Goal: Find specific page/section: Find specific page/section

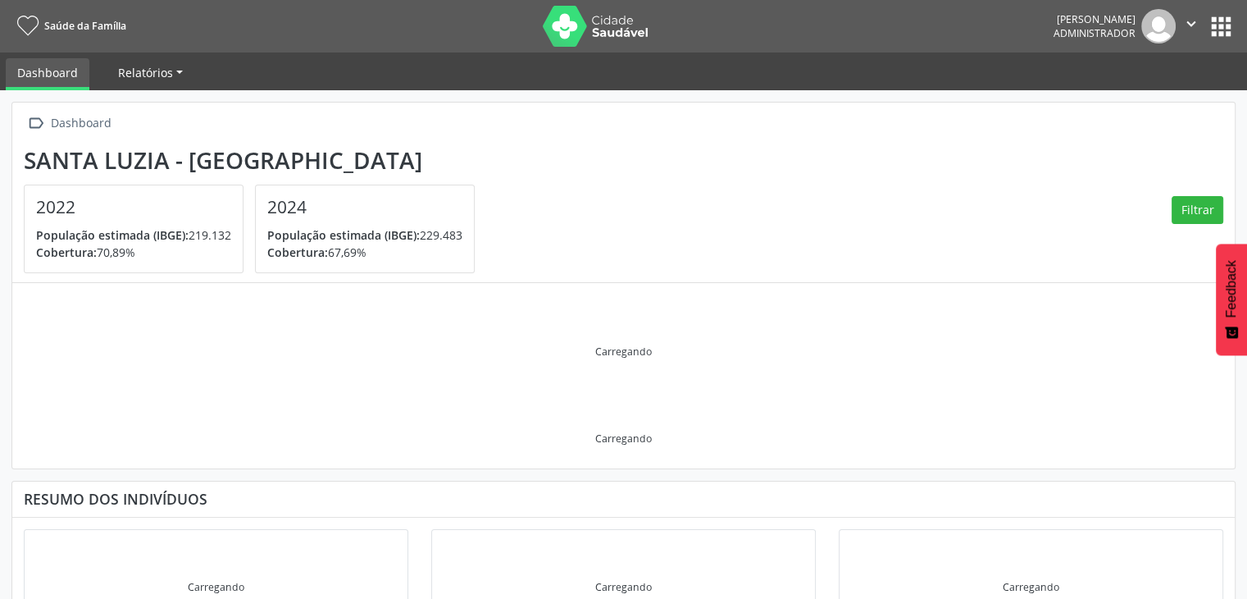
click at [154, 76] on span "Relatórios" at bounding box center [145, 73] width 55 height 16
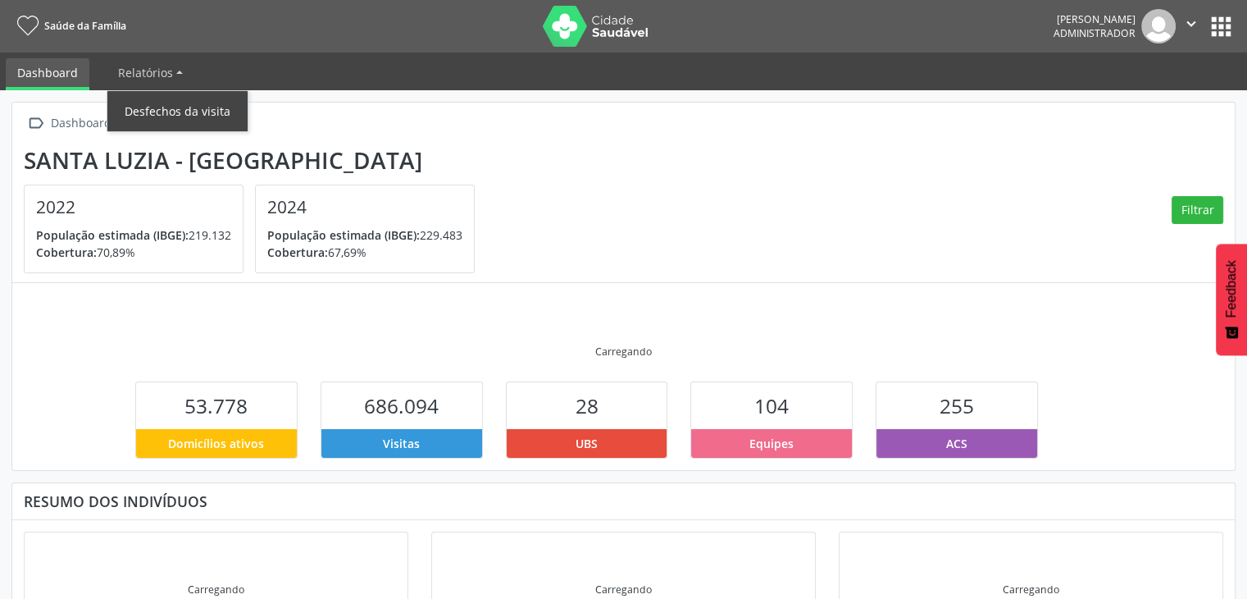
click at [190, 112] on link "Desfechos da visita" at bounding box center [177, 111] width 140 height 29
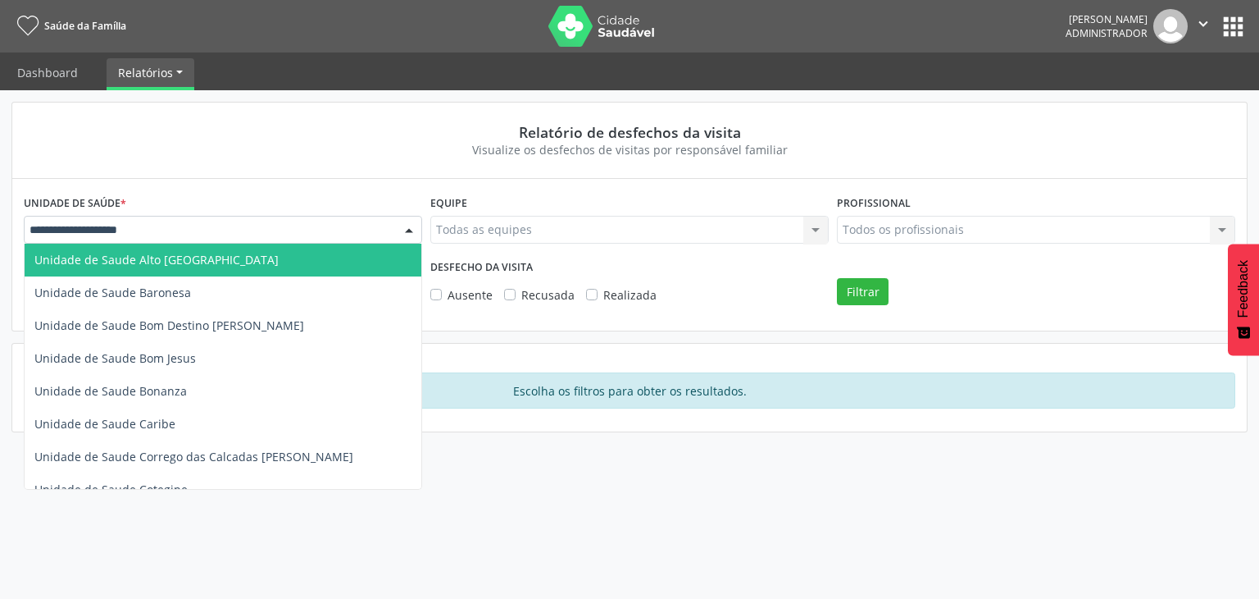
click at [319, 221] on div at bounding box center [223, 230] width 398 height 28
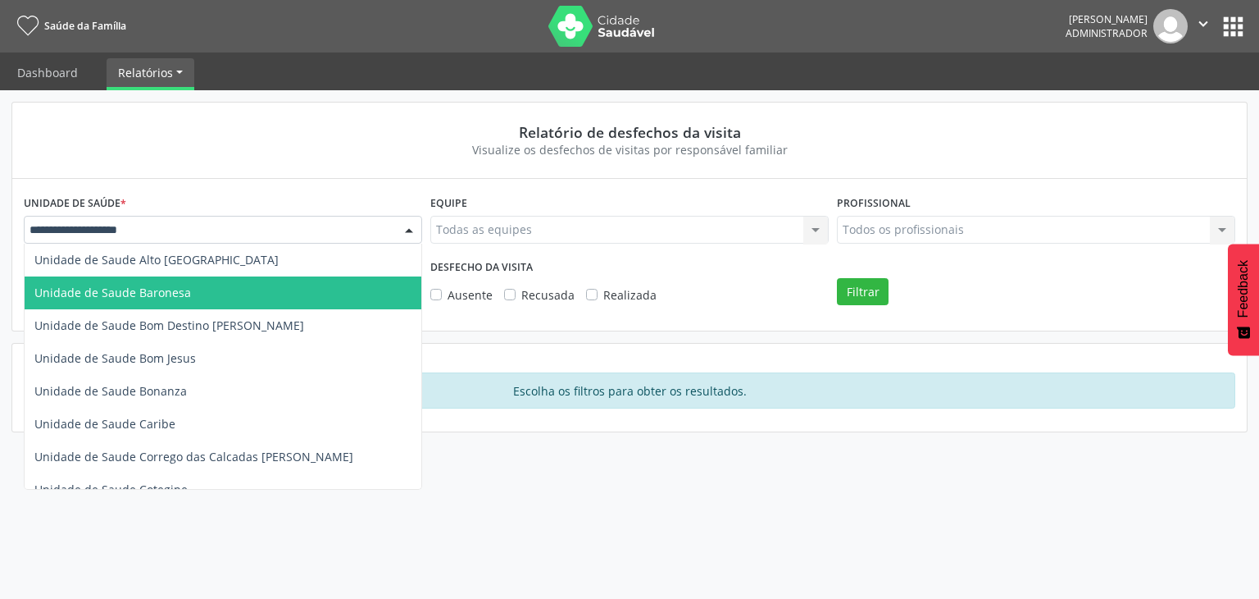
click at [207, 299] on span "Unidade de Saude Baronesa" at bounding box center [223, 292] width 397 height 33
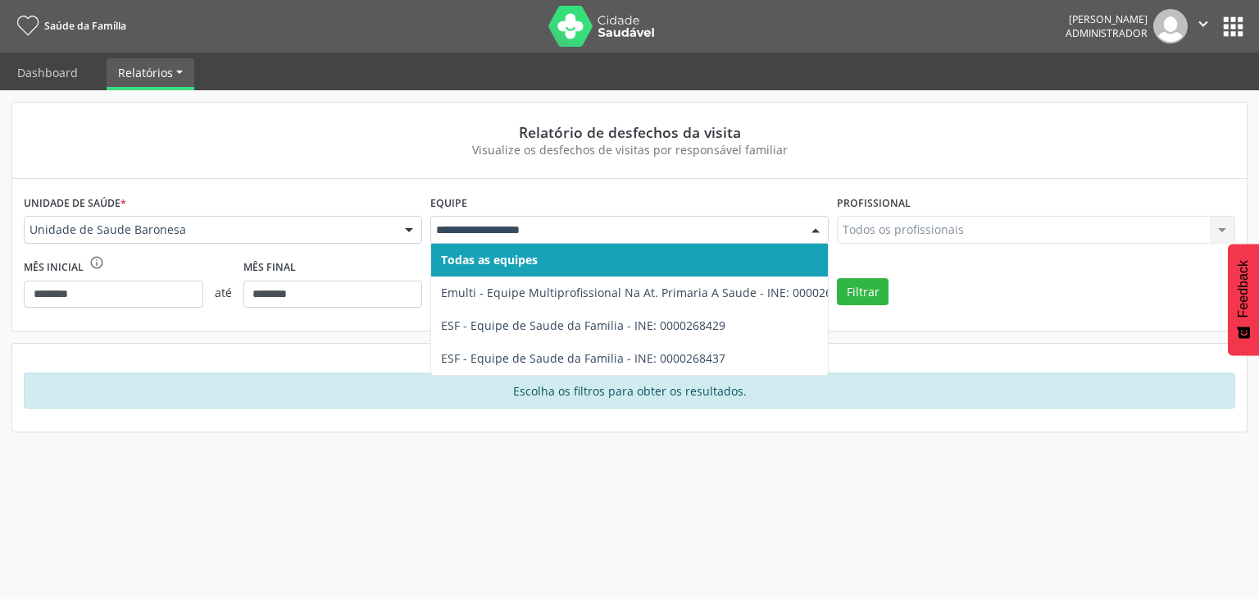
click at [511, 258] on span "Todas as equipes" at bounding box center [489, 260] width 97 height 16
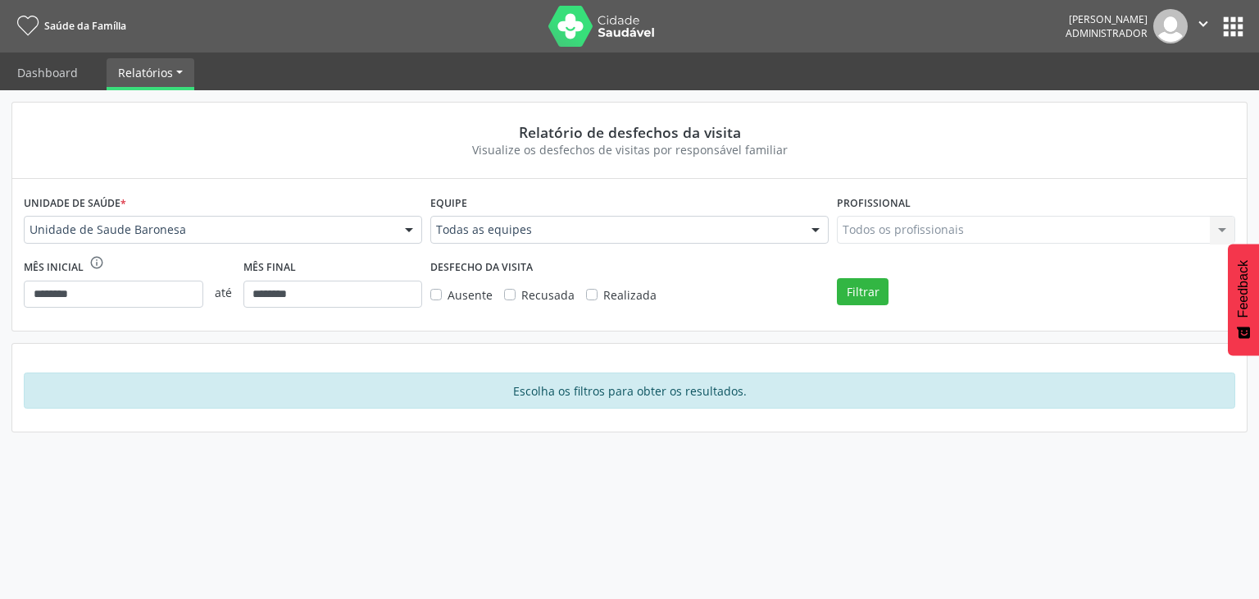
click at [950, 231] on div "Todos os profissionais Todos os profissionais Nenhum resultado encontrado para:…" at bounding box center [1036, 230] width 398 height 28
click at [849, 295] on button "Filtrar" at bounding box center [863, 292] width 52 height 28
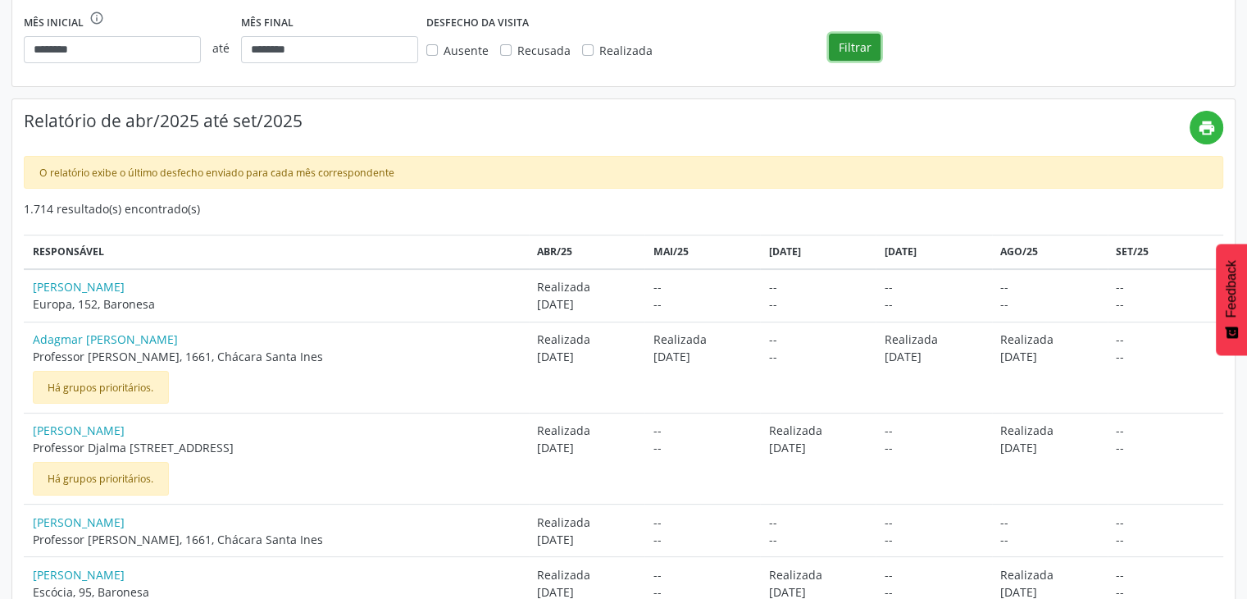
scroll to position [245, 0]
